Goal: Task Accomplishment & Management: Use online tool/utility

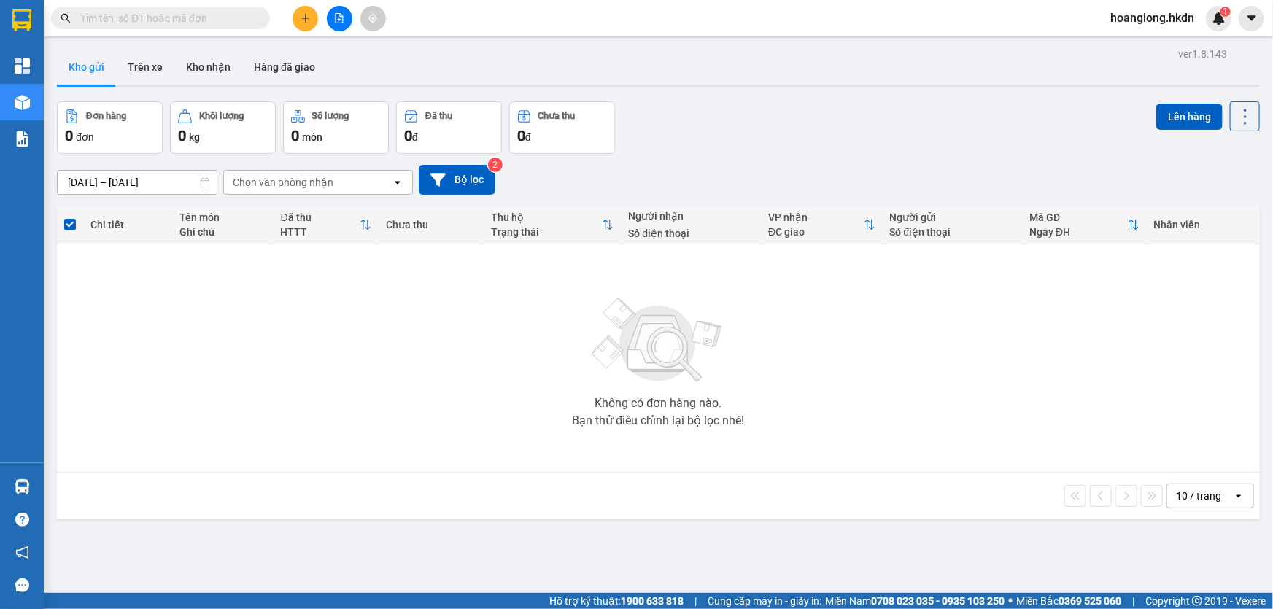
click at [306, 28] on button at bounding box center [306, 19] width 26 height 26
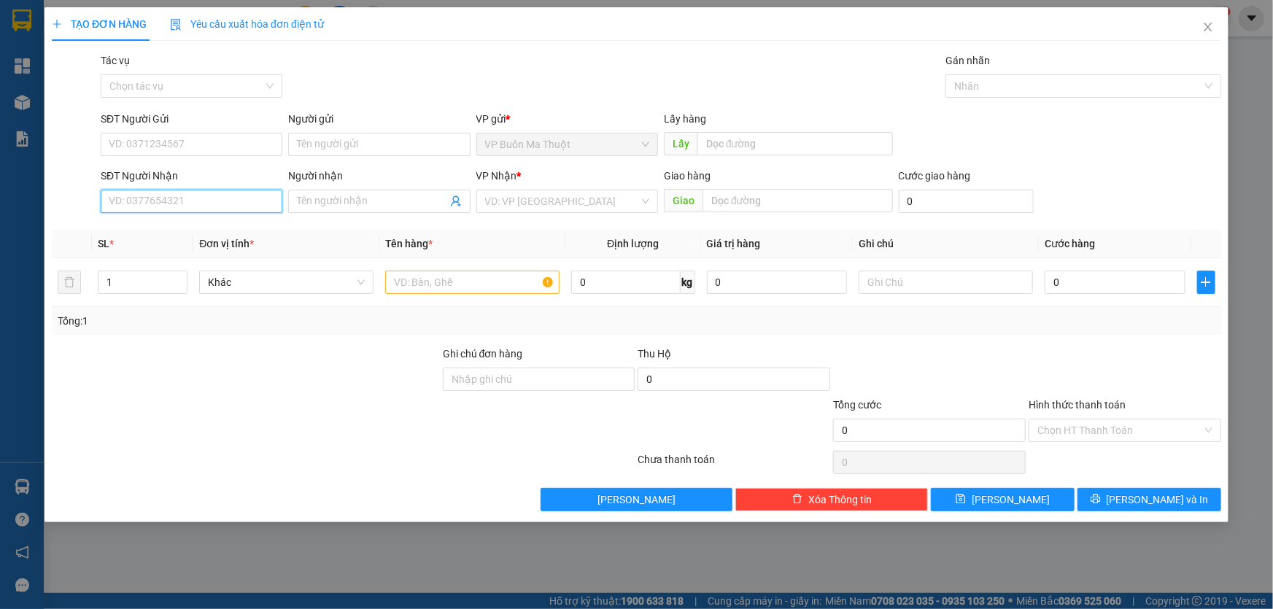
click at [242, 212] on input "SĐT Người Nhận" at bounding box center [192, 201] width 182 height 23
type input "0974400887"
click at [271, 223] on div "0974400887 - đg mới" at bounding box center [192, 231] width 182 height 23
type input "đg mới"
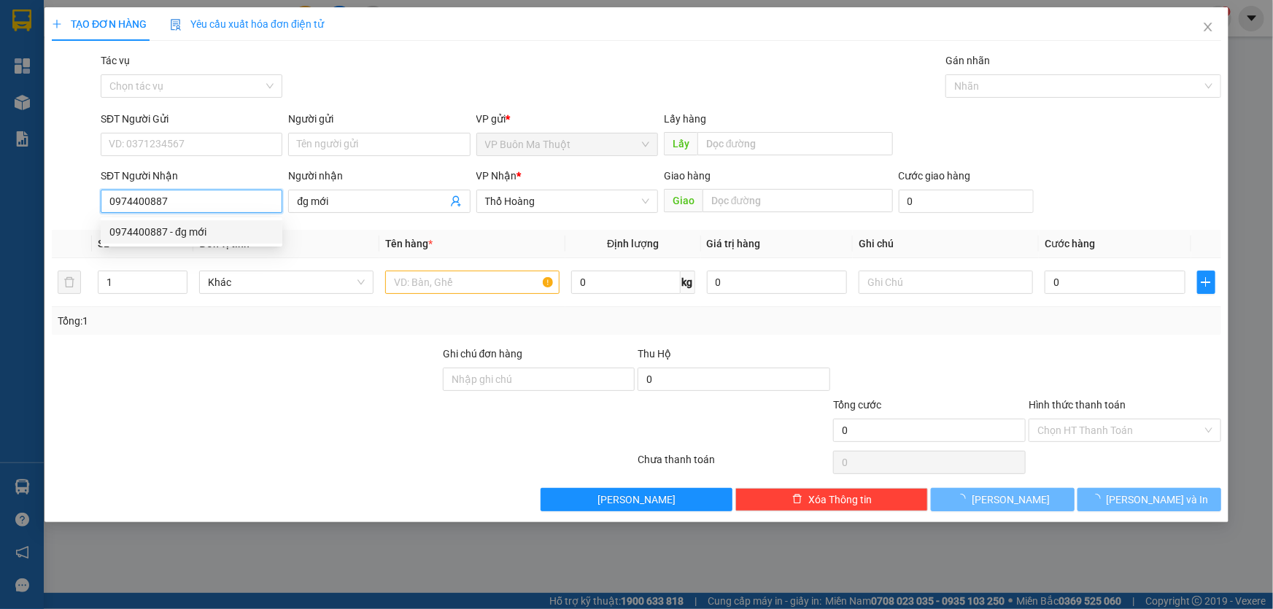
type input "30.000"
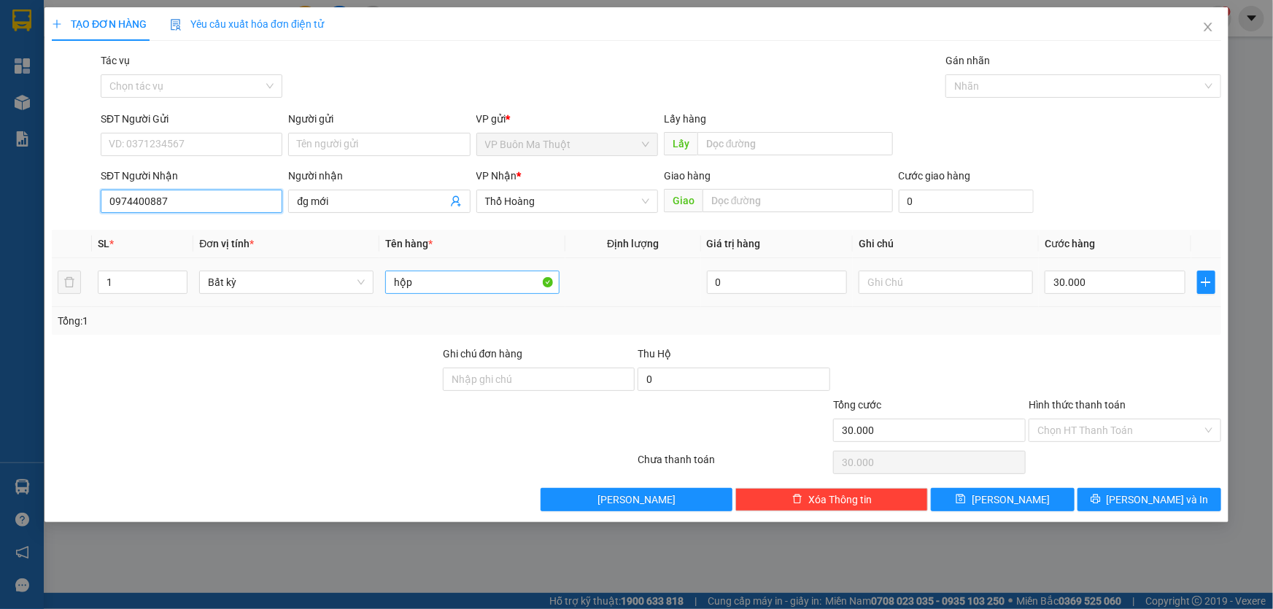
type input "0974400887"
click at [465, 285] on input "hộp" at bounding box center [472, 282] width 174 height 23
type input "cây cơ"
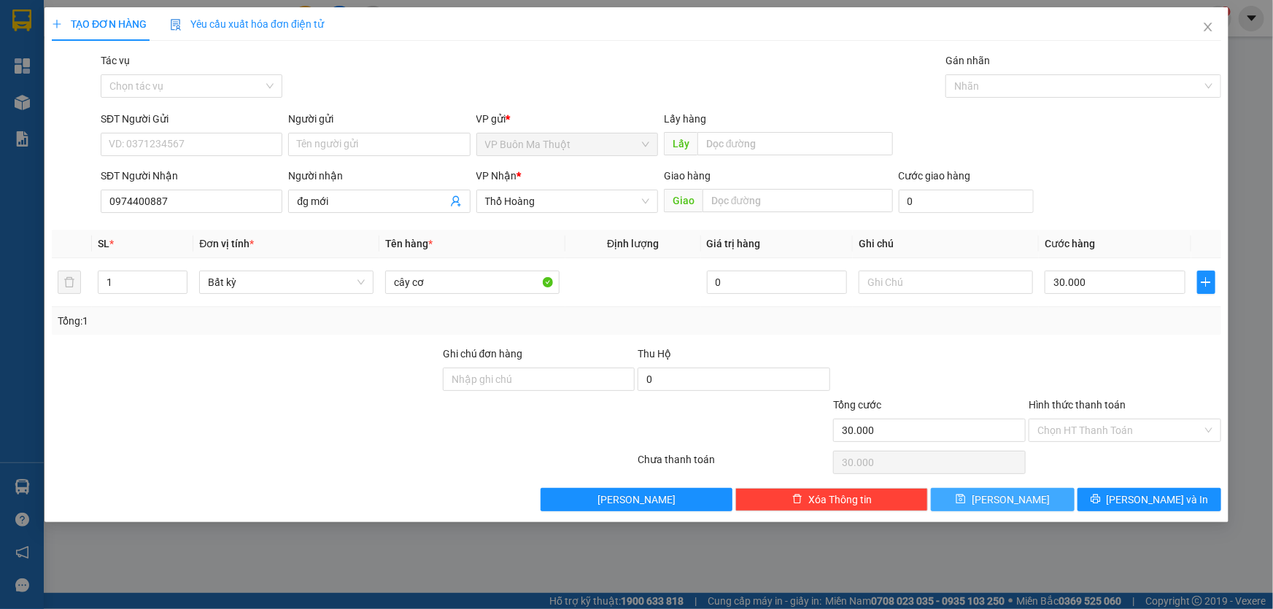
click at [974, 509] on button "[PERSON_NAME]" at bounding box center [1003, 499] width 144 height 23
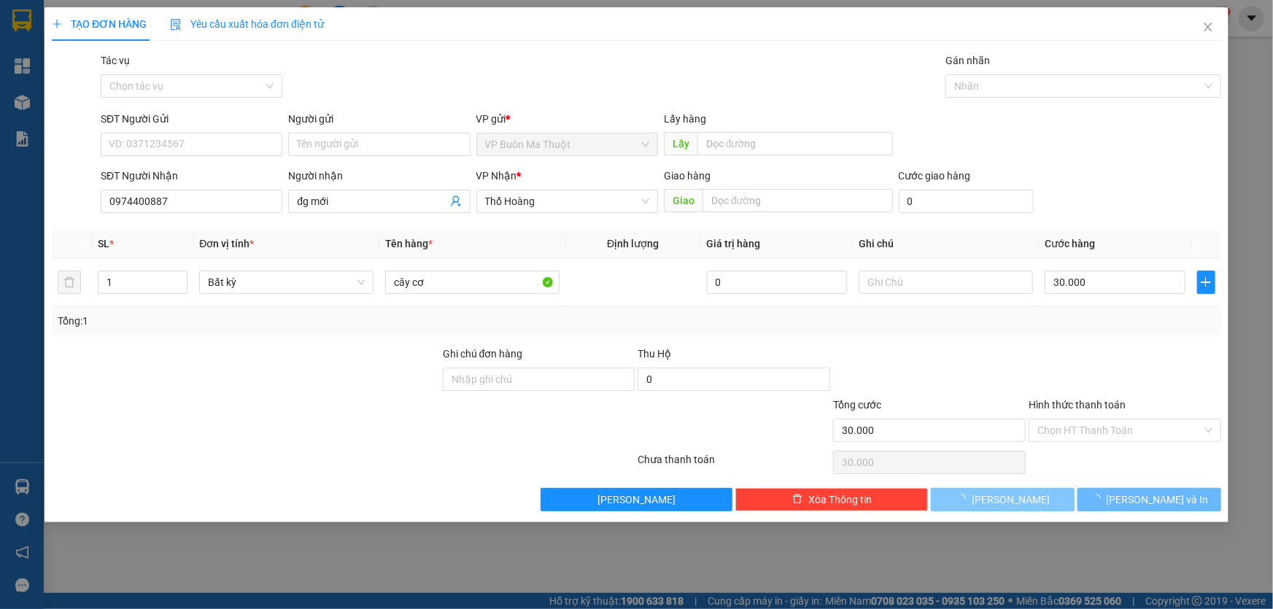
type input "0"
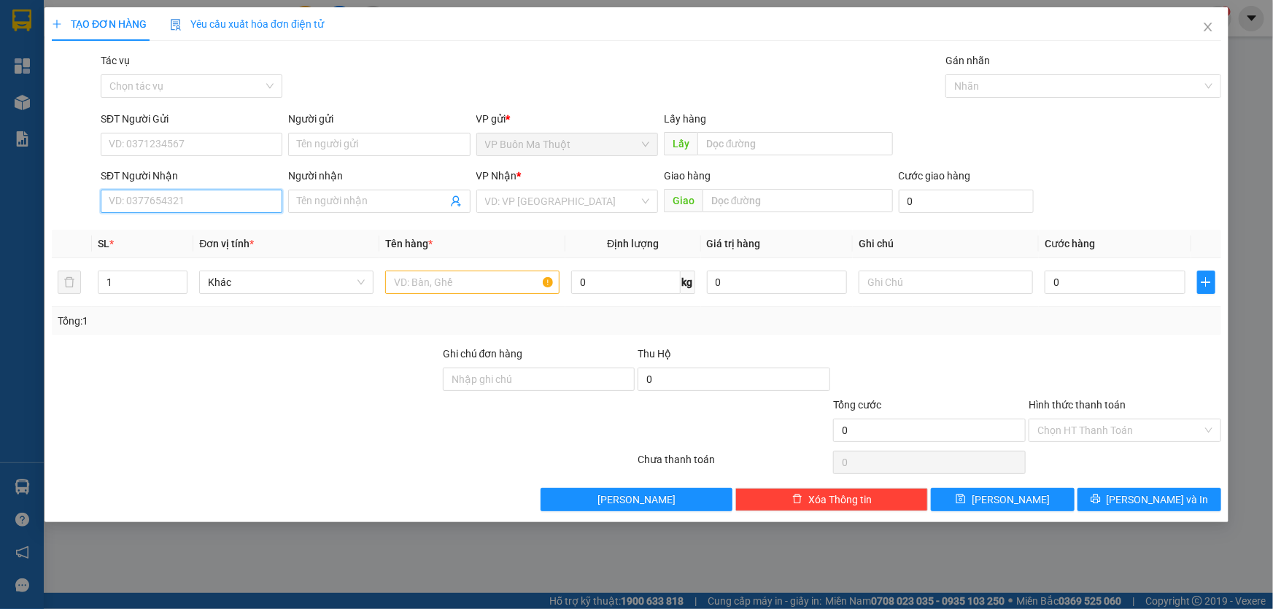
click at [219, 198] on input "SĐT Người Nhận" at bounding box center [192, 201] width 182 height 23
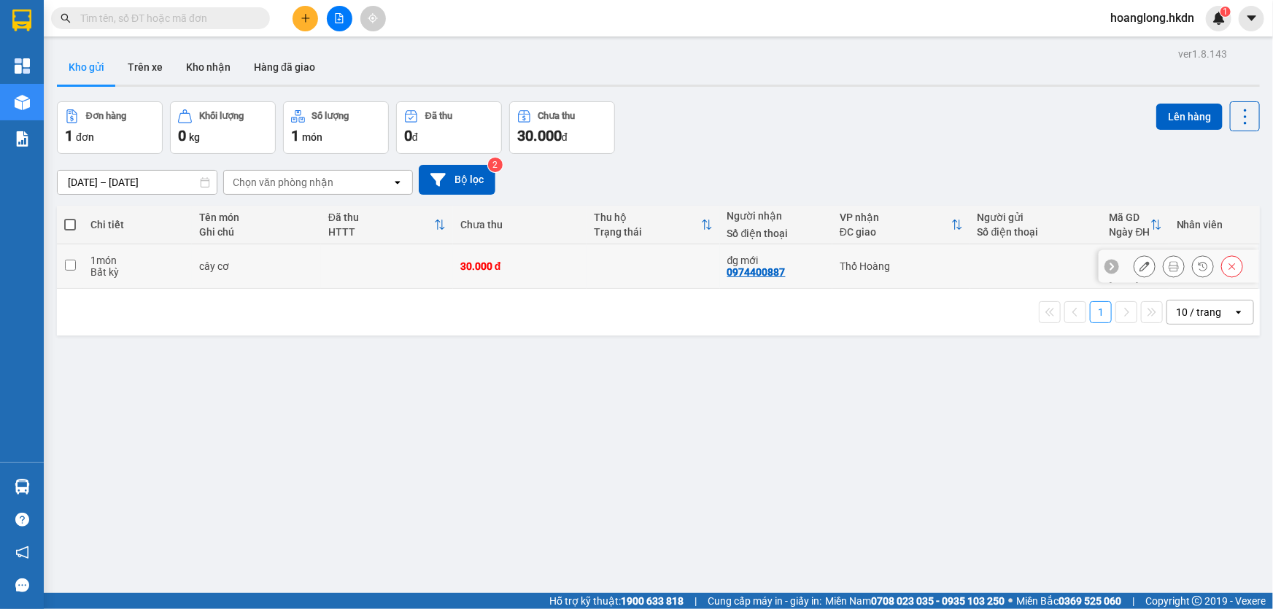
click at [587, 265] on td at bounding box center [654, 266] width 134 height 45
checkbox input "true"
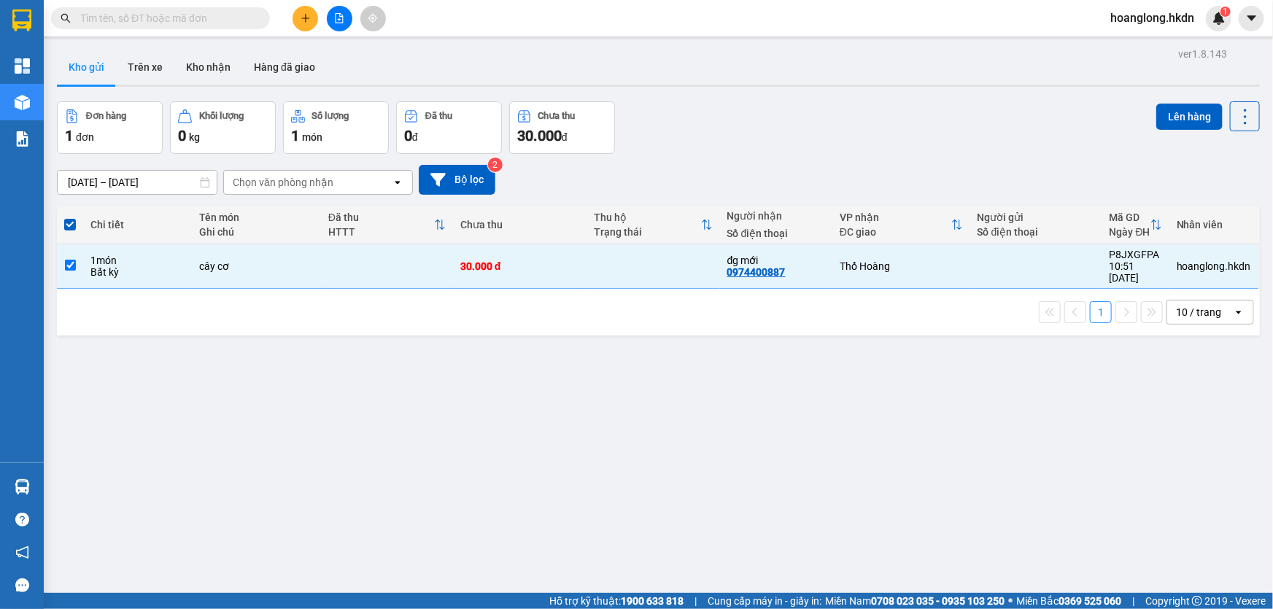
click at [1216, 131] on div "Lên hàng" at bounding box center [1208, 127] width 104 height 53
click at [1174, 117] on button "Lên hàng" at bounding box center [1189, 117] width 66 height 26
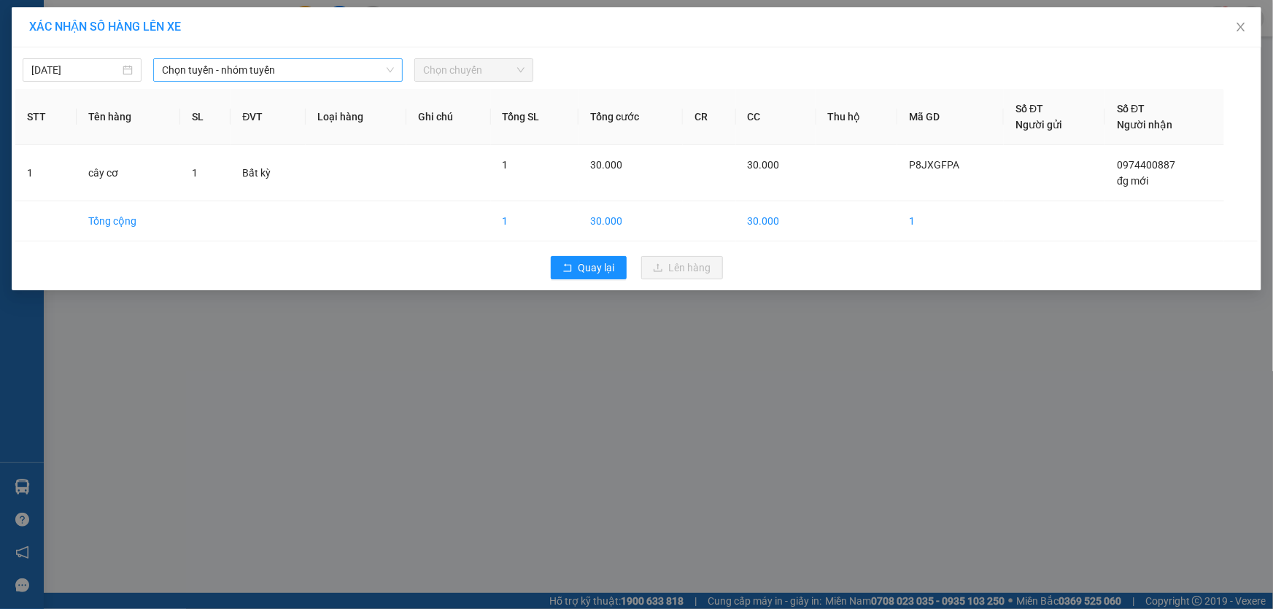
click at [271, 74] on span "Chọn tuyến - nhóm tuyến" at bounding box center [278, 70] width 232 height 22
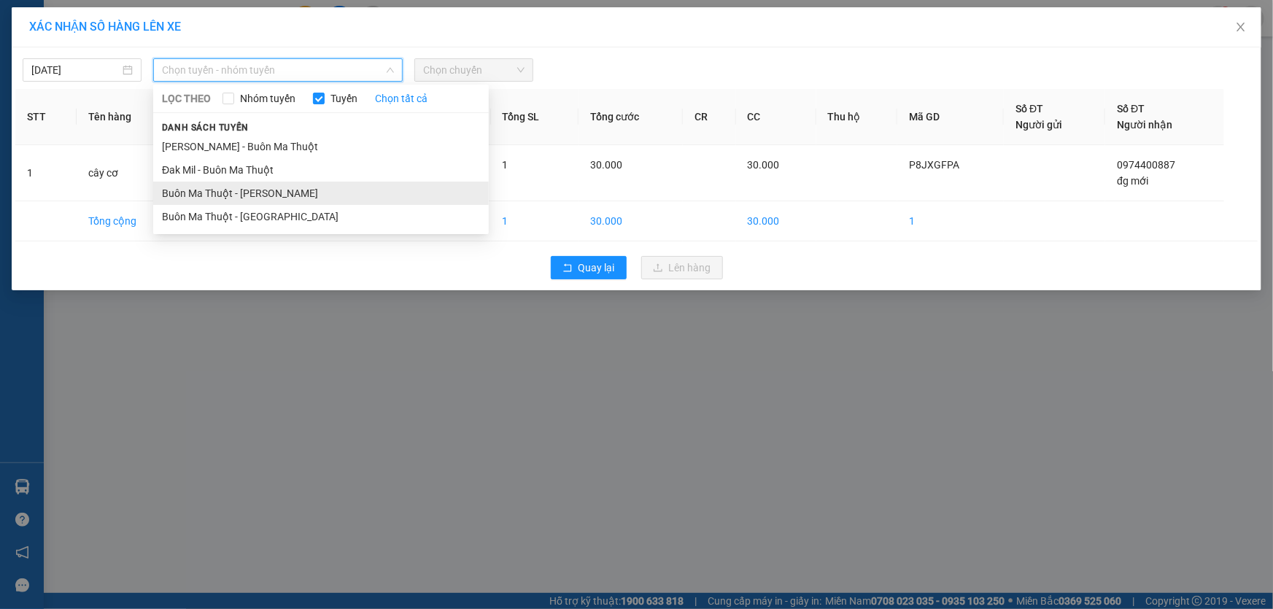
click at [248, 198] on li "Buôn Ma Thuột - [PERSON_NAME]" at bounding box center [321, 193] width 336 height 23
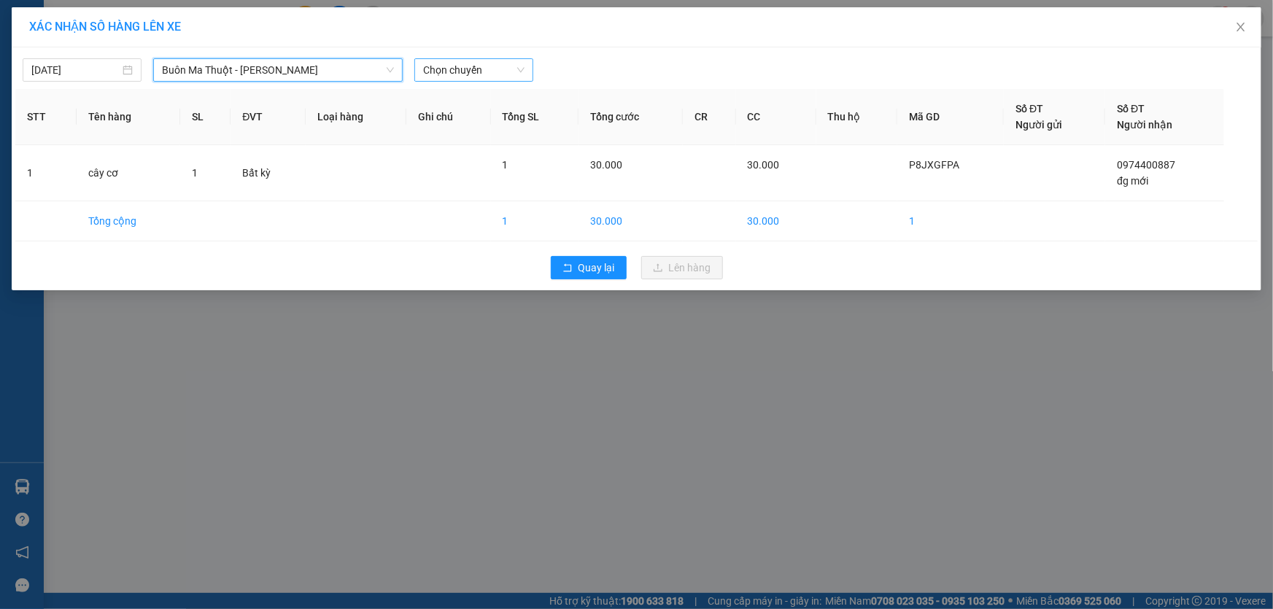
click at [449, 72] on span "Chọn chuyến" at bounding box center [473, 70] width 101 height 22
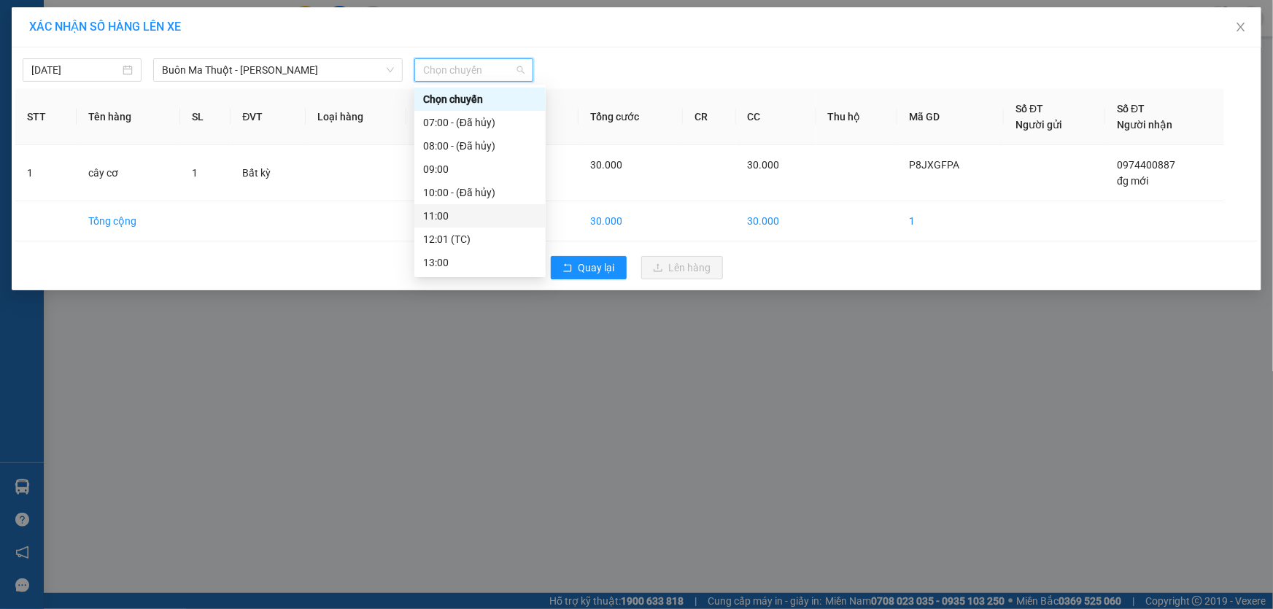
click at [455, 212] on div "11:00" at bounding box center [480, 216] width 114 height 16
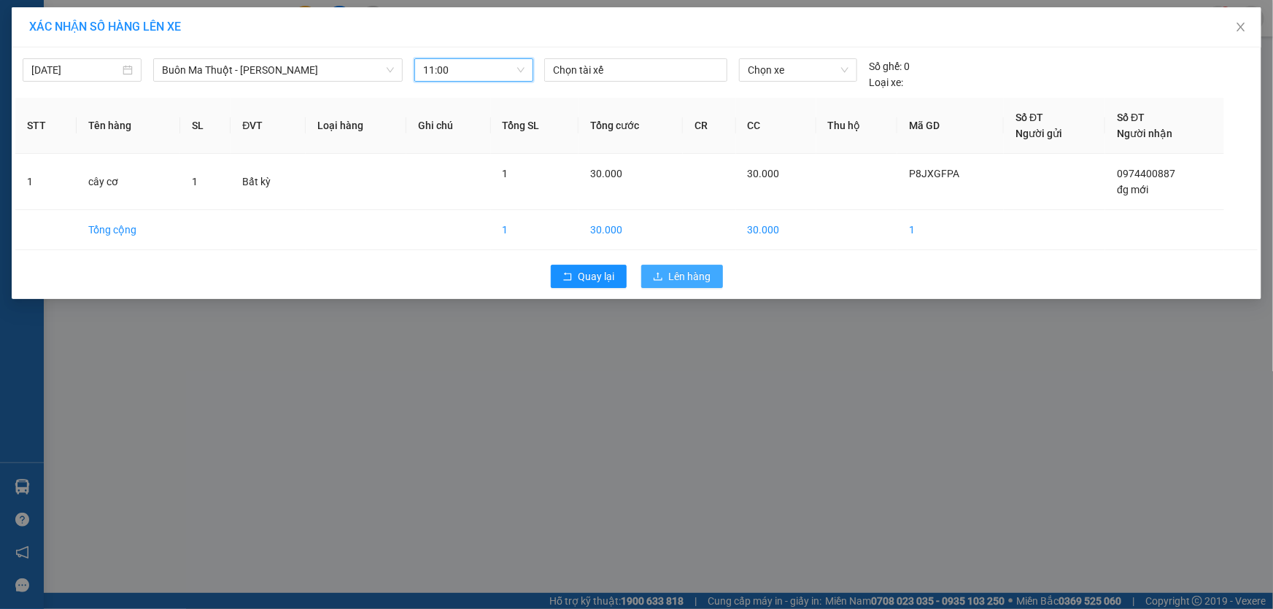
click at [704, 277] on span "Lên hàng" at bounding box center [690, 276] width 42 height 16
